Goal: Information Seeking & Learning: Check status

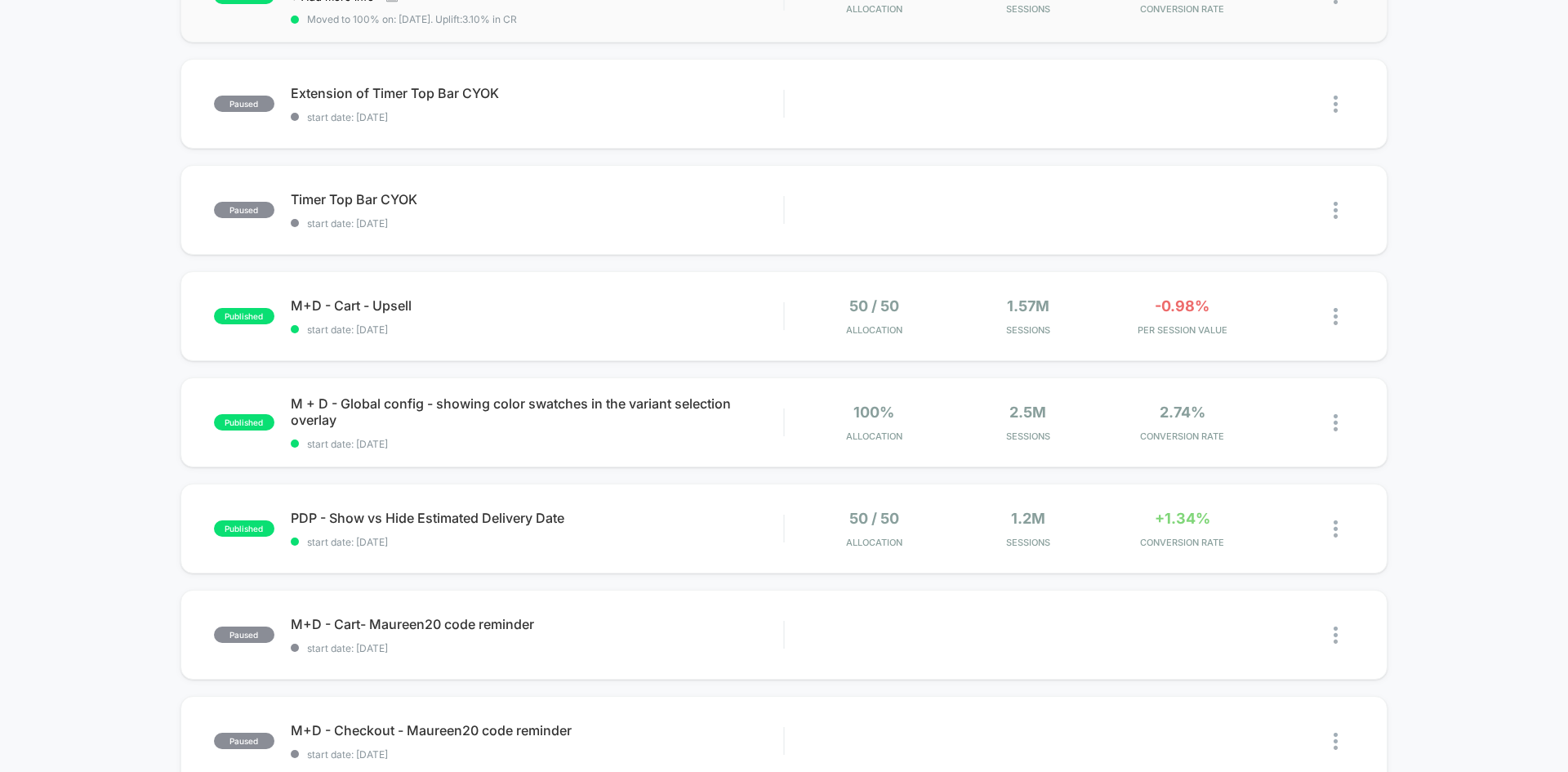
scroll to position [458, 0]
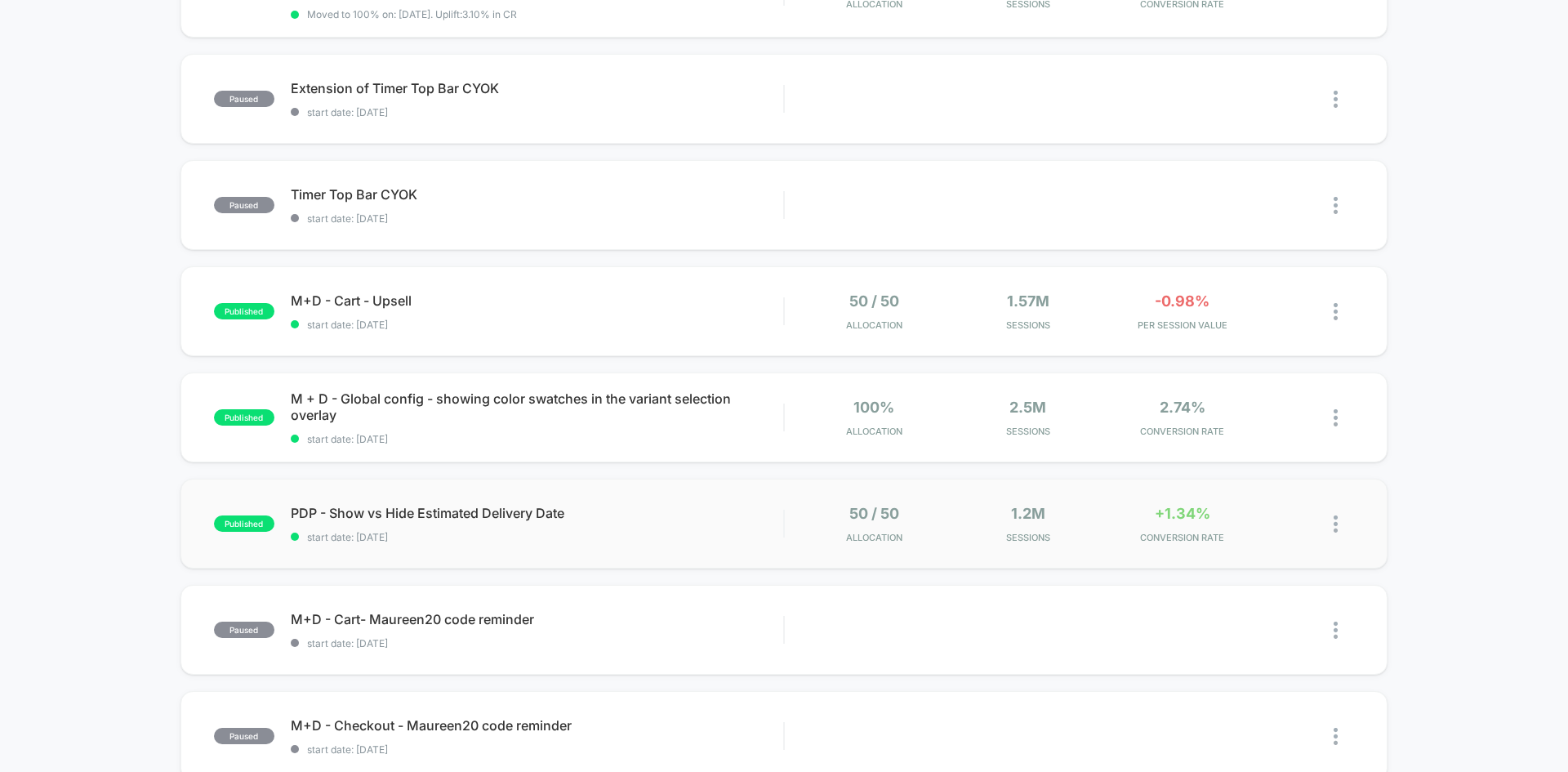
click at [460, 546] on div "published PDP - Show vs Hide Estimated Delivery Date start date: [DATE] 50 / 50…" at bounding box center [784, 524] width 1207 height 90
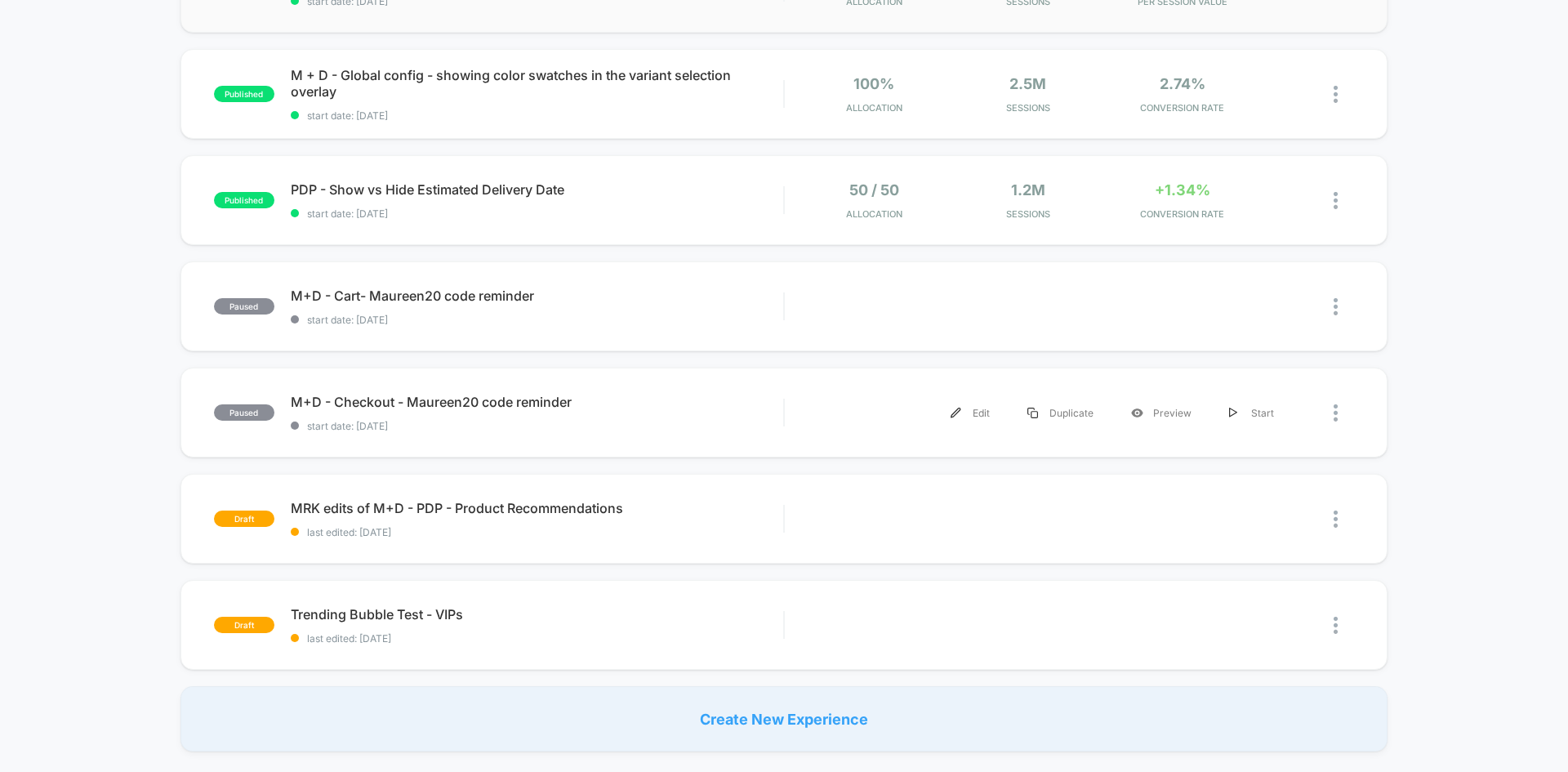
scroll to position [783, 0]
click at [105, 319] on div "paused POST PURCHASE Post Purchase start date: [DATE] Edit Duplicate Start publ…" at bounding box center [784, 71] width 1568 height 1354
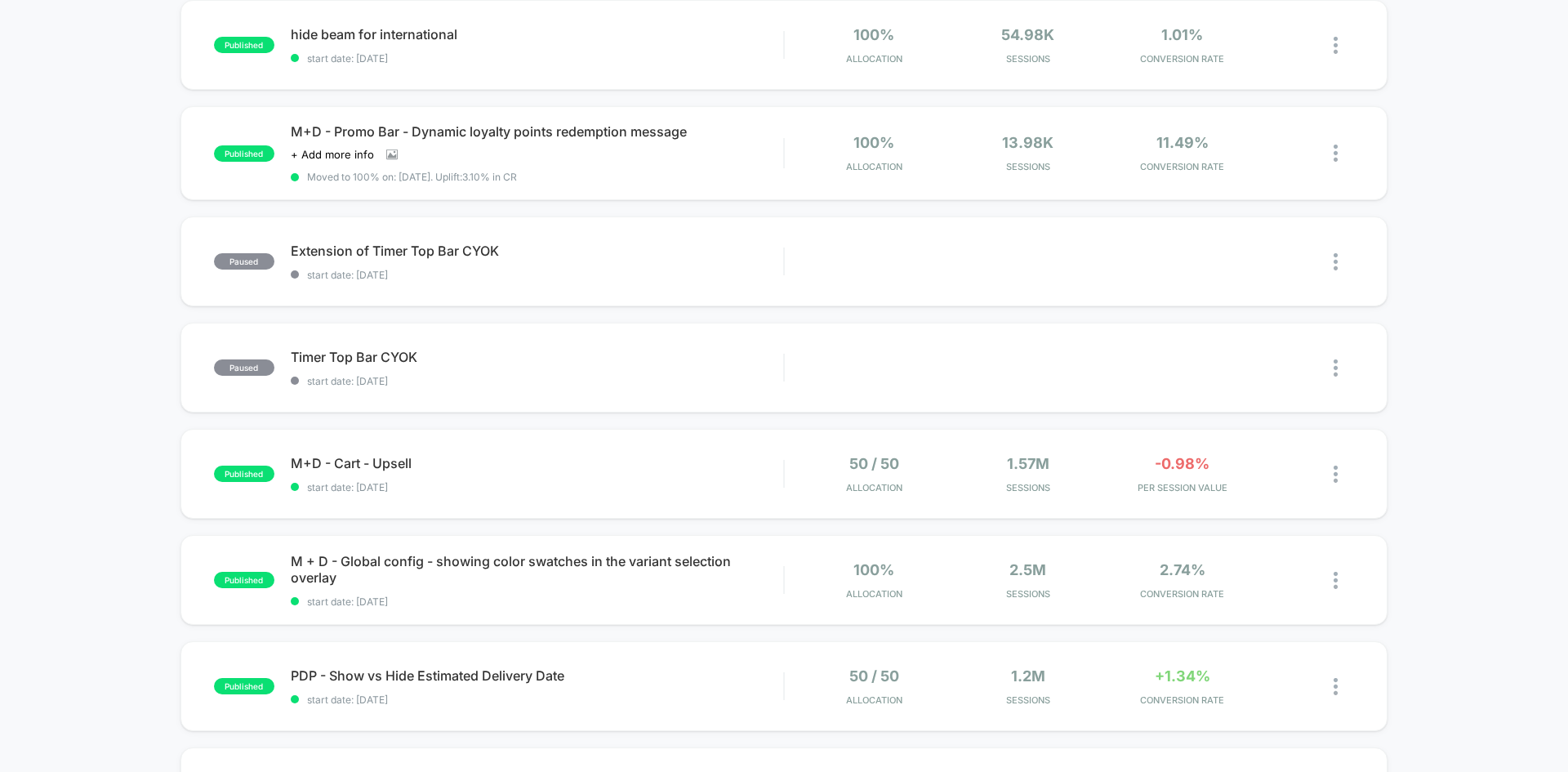
scroll to position [293, 0]
click at [477, 363] on span "Timer Top Bar CYOK Click to edit experience details" at bounding box center [537, 359] width 492 height 16
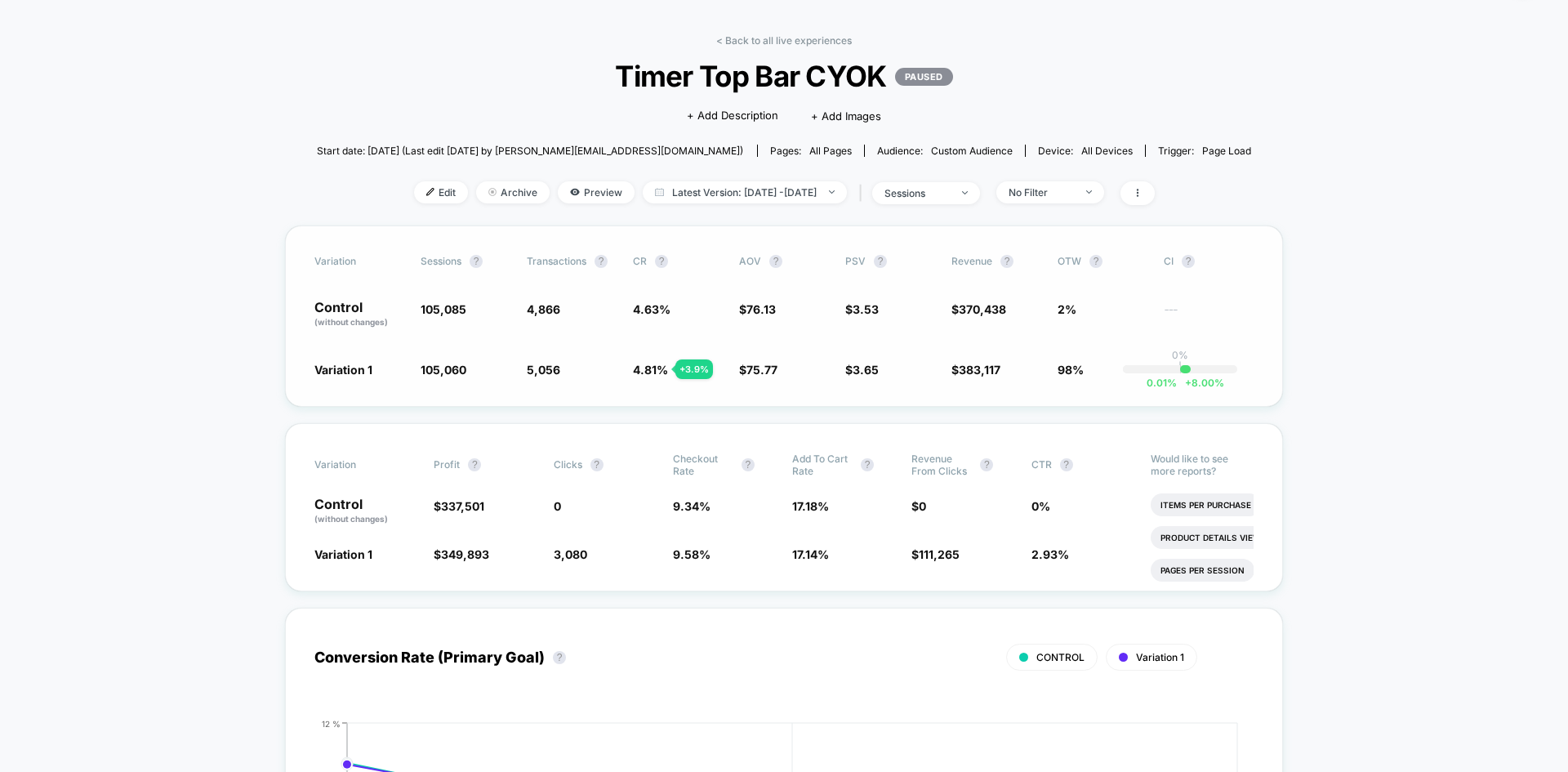
scroll to position [47, 0]
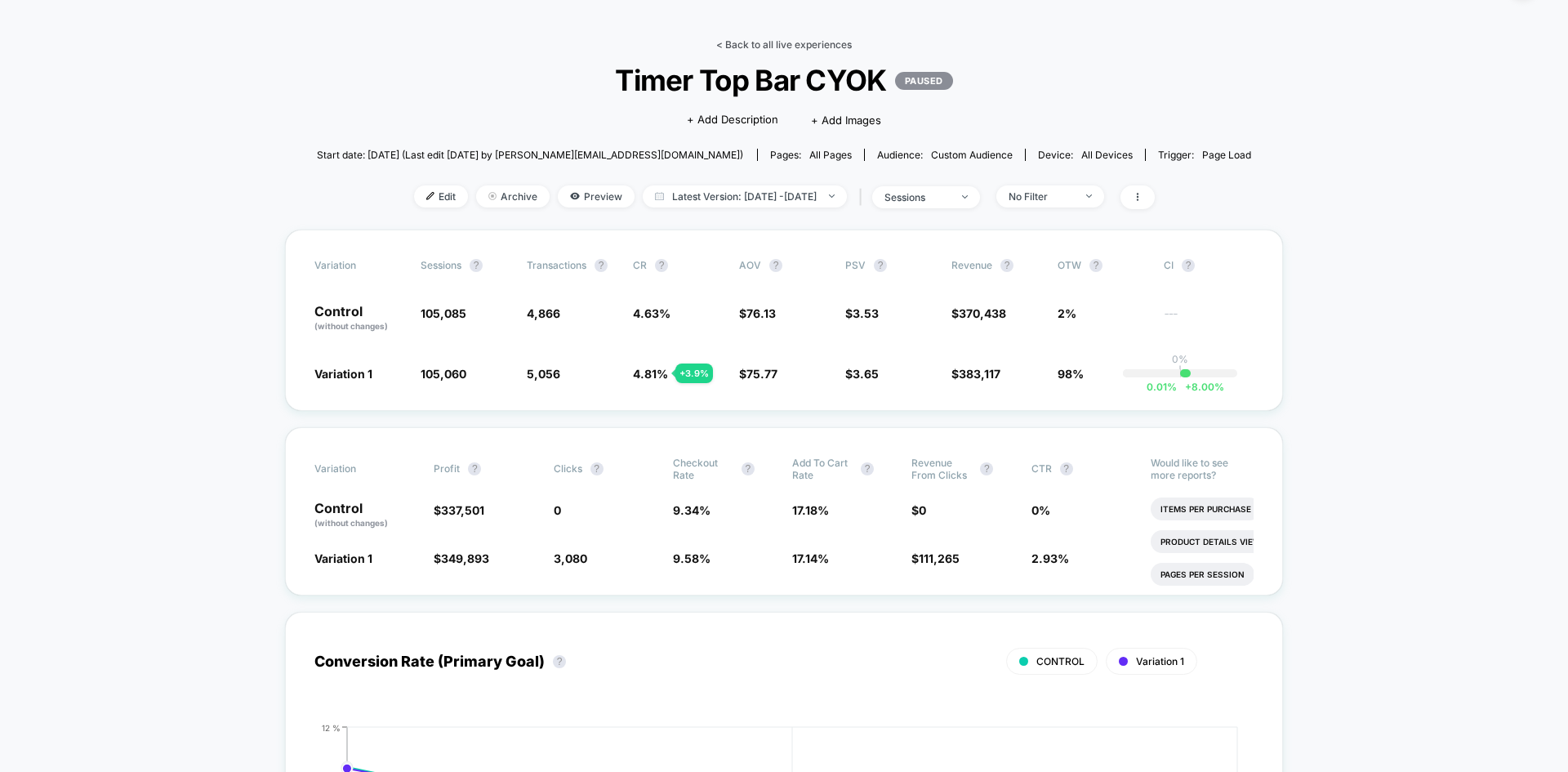
click at [787, 38] on link "< Back to all live experiences" at bounding box center [783, 44] width 135 height 12
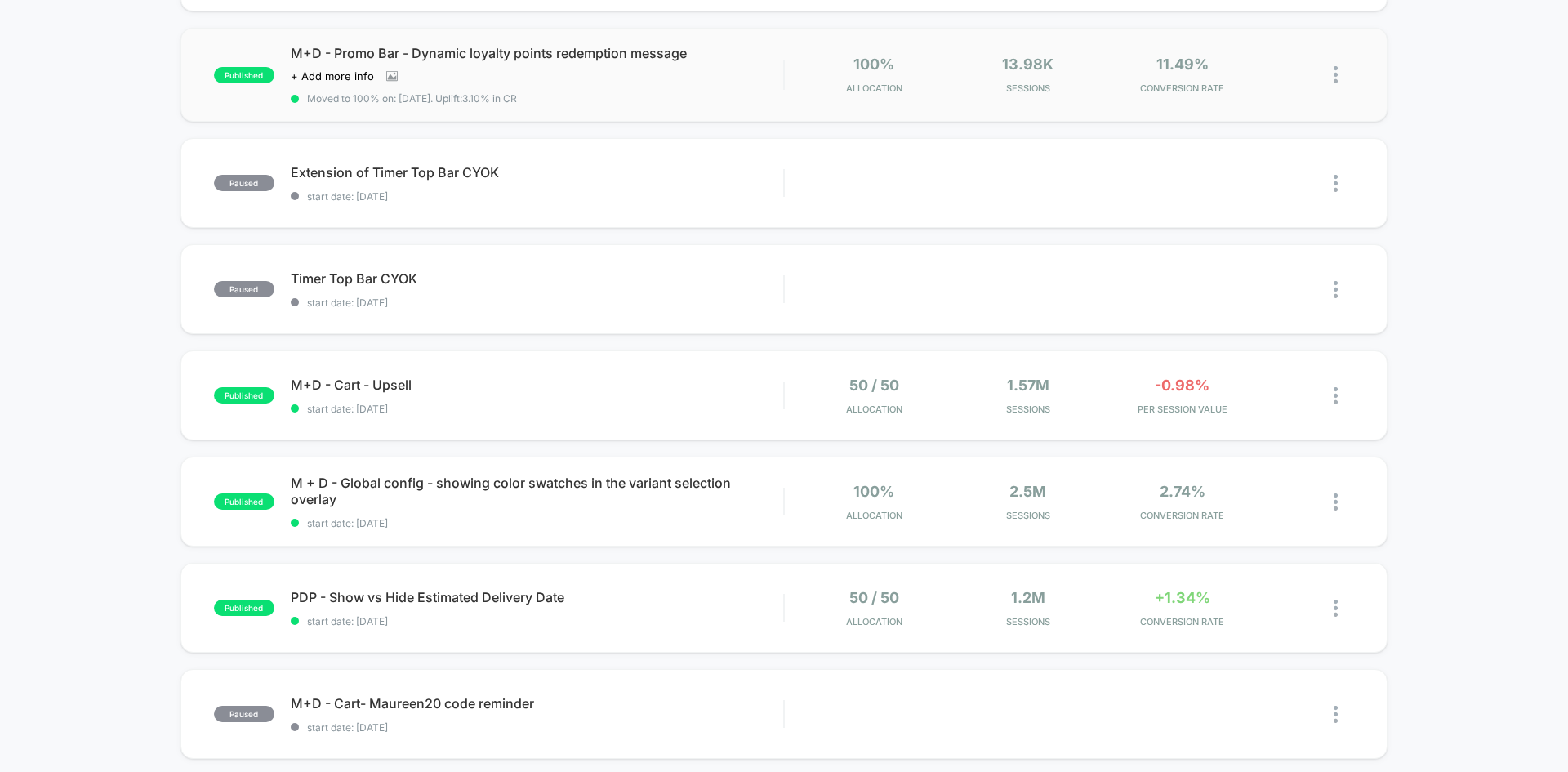
scroll to position [373, 0]
click at [654, 424] on div "published M+D - Cart - Upsell start date: [DATE] 50 / 50 Allocation 1.57M Sessi…" at bounding box center [784, 396] width 1207 height 90
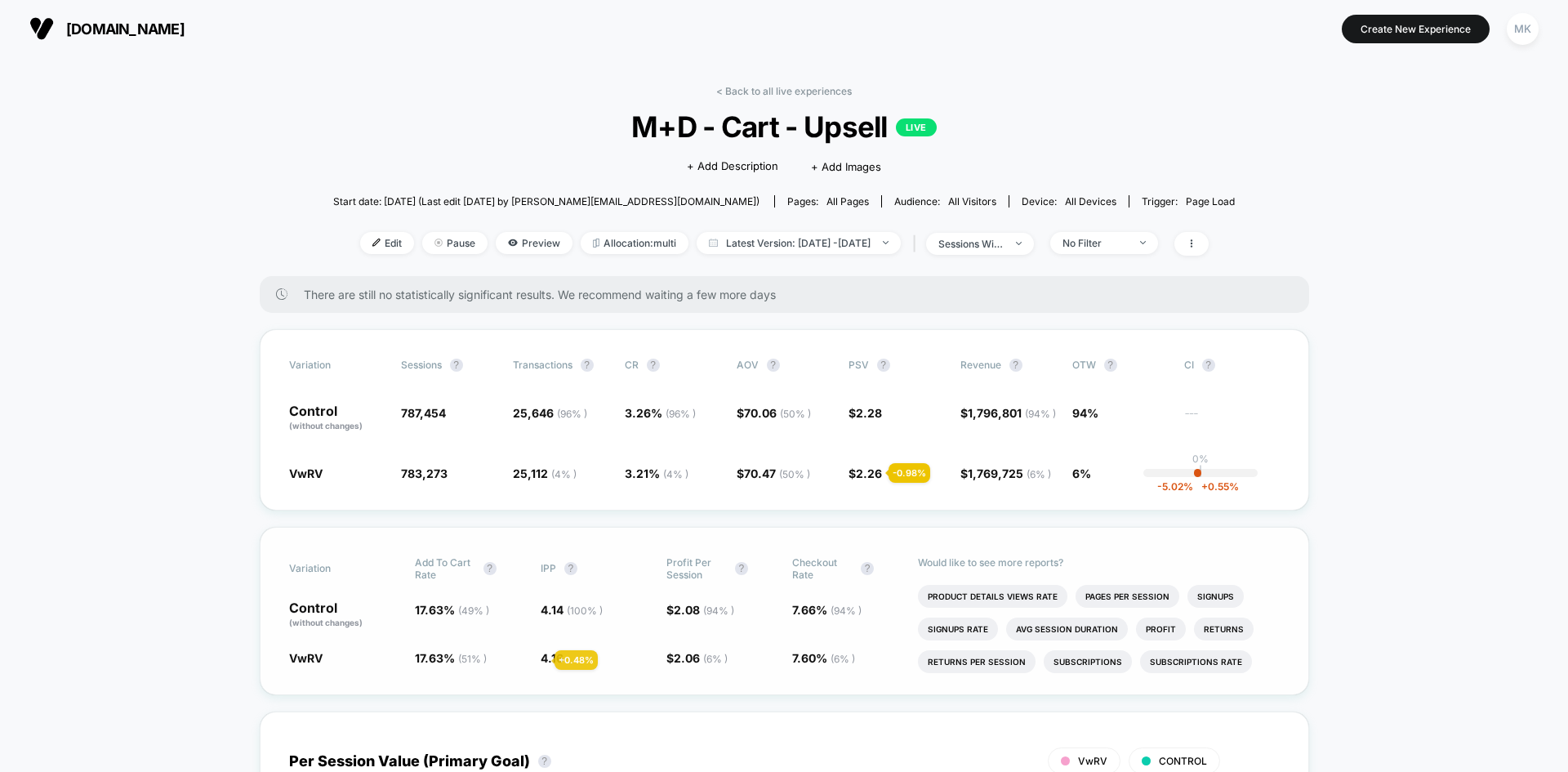
click at [541, 660] on span "4.16" at bounding box center [552, 657] width 23 height 14
